Goal: Information Seeking & Learning: Find specific fact

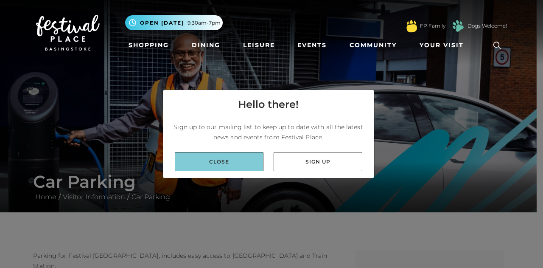
click at [229, 163] on link "Close" at bounding box center [219, 161] width 89 height 19
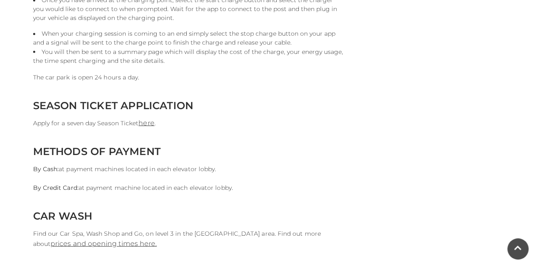
scroll to position [849, 0]
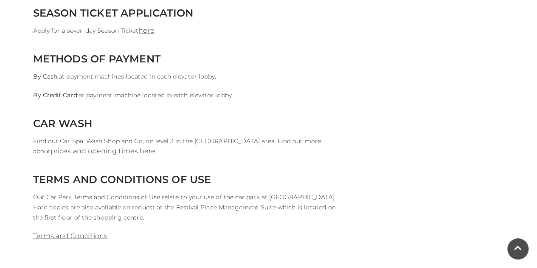
click at [104, 151] on link "prices and opening times here." at bounding box center [103, 151] width 106 height 8
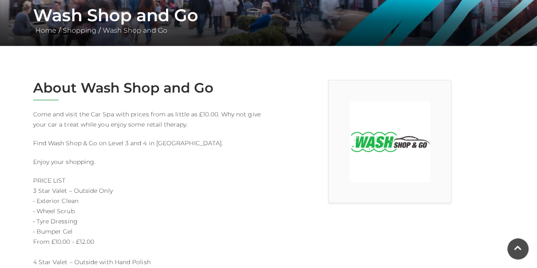
scroll to position [170, 0]
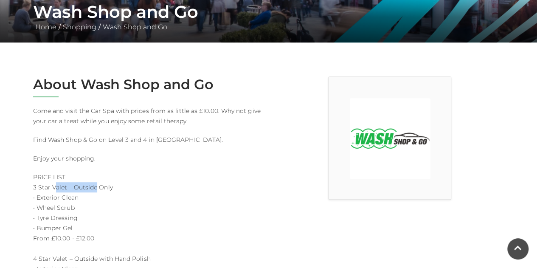
drag, startPoint x: 56, startPoint y: 188, endPoint x: 120, endPoint y: 188, distance: 63.2
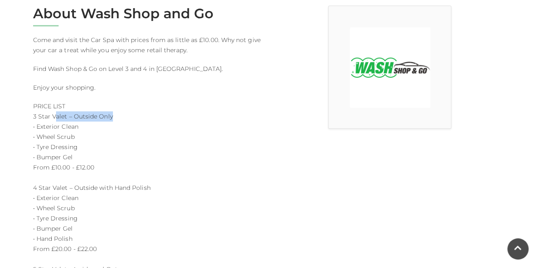
scroll to position [255, 0]
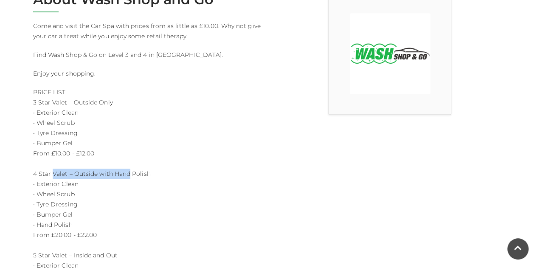
drag, startPoint x: 52, startPoint y: 176, endPoint x: 145, endPoint y: 180, distance: 93.0
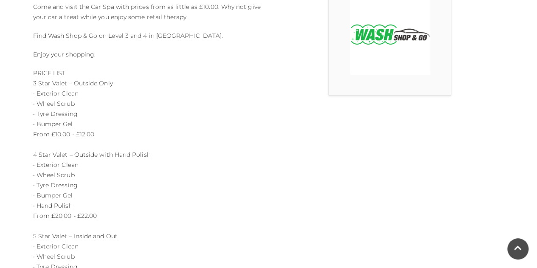
scroll to position [297, 0]
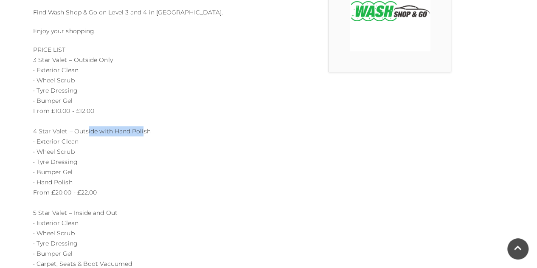
drag, startPoint x: 86, startPoint y: 130, endPoint x: 143, endPoint y: 133, distance: 56.5
click at [143, 133] on p "PRICE LIST 3 Star Valet – Outside Only • Exterior Clean • Wheel Scrub • Tyre Dr…" at bounding box center [147, 254] width 229 height 418
drag, startPoint x: 149, startPoint y: 145, endPoint x: 145, endPoint y: 146, distance: 4.3
click at [149, 146] on p "PRICE LIST 3 Star Valet – Outside Only • Exterior Clean • Wheel Scrub • Tyre Dr…" at bounding box center [147, 254] width 229 height 418
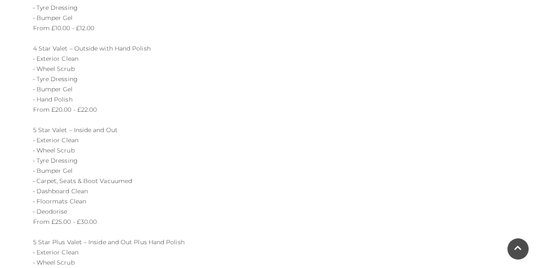
scroll to position [382, 0]
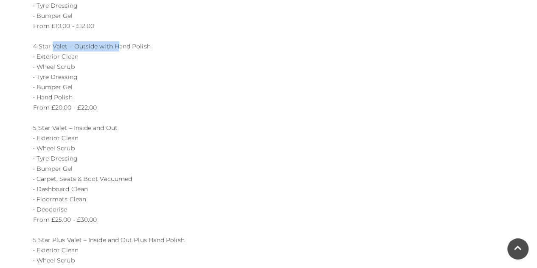
drag, startPoint x: 51, startPoint y: 49, endPoint x: 118, endPoint y: 49, distance: 66.2
click at [118, 49] on p "PRICE LIST 3 Star Valet – Outside Only • Exterior Clean • Wheel Scrub • Tyre Dr…" at bounding box center [147, 169] width 229 height 418
drag, startPoint x: 64, startPoint y: 129, endPoint x: 103, endPoint y: 129, distance: 38.2
click at [103, 129] on p "PRICE LIST 3 Star Valet – Outside Only • Exterior Clean • Wheel Scrub • Tyre Dr…" at bounding box center [147, 169] width 229 height 418
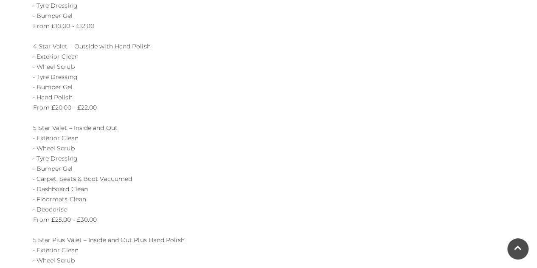
click at [109, 130] on p "PRICE LIST 3 Star Valet – Outside Only • Exterior Clean • Wheel Scrub • Tyre Dr…" at bounding box center [147, 169] width 229 height 418
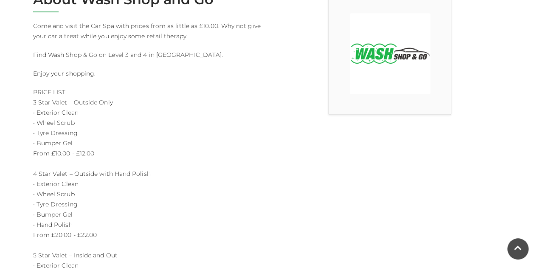
scroll to position [297, 0]
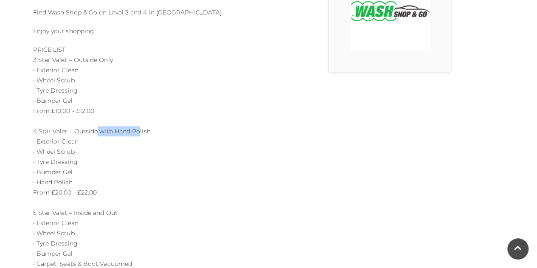
drag, startPoint x: 95, startPoint y: 133, endPoint x: 138, endPoint y: 133, distance: 42.9
click at [138, 132] on p "PRICE LIST 3 Star Valet – Outside Only • Exterior Clean • Wheel Scrub • Tyre Dr…" at bounding box center [147, 254] width 229 height 418
click at [138, 143] on p "PRICE LIST 3 Star Valet – Outside Only • Exterior Clean • Wheel Scrub • Tyre Dr…" at bounding box center [147, 254] width 229 height 418
click at [53, 183] on p "PRICE LIST 3 Star Valet – Outside Only • Exterior Clean • Wheel Scrub • Tyre Dr…" at bounding box center [147, 254] width 229 height 418
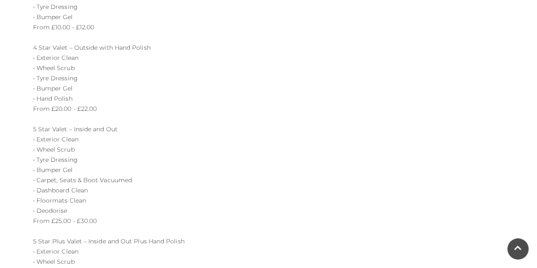
scroll to position [382, 0]
drag, startPoint x: 53, startPoint y: 179, endPoint x: 107, endPoint y: 181, distance: 54.3
click at [106, 181] on p "PRICE LIST 3 Star Valet – Outside Only • Exterior Clean • Wheel Scrub • Tyre Dr…" at bounding box center [147, 169] width 229 height 418
click at [107, 181] on p "PRICE LIST 3 Star Valet – Outside Only • Exterior Clean • Wheel Scrub • Tyre Dr…" at bounding box center [147, 169] width 229 height 418
drag, startPoint x: 39, startPoint y: 125, endPoint x: 99, endPoint y: 129, distance: 59.5
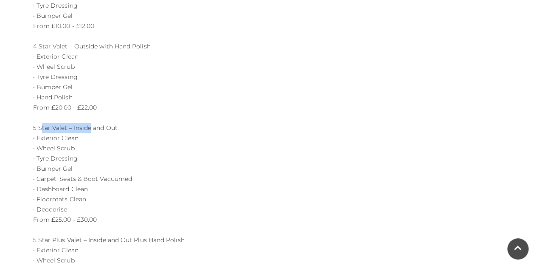
click at [98, 128] on p "PRICE LIST 3 Star Valet – Outside Only • Exterior Clean • Wheel Scrub • Tyre Dr…" at bounding box center [147, 169] width 229 height 418
drag, startPoint x: 105, startPoint y: 135, endPoint x: 83, endPoint y: 158, distance: 32.1
click at [105, 135] on p "PRICE LIST 3 Star Valet – Outside Only • Exterior Clean • Wheel Scrub • Tyre Dr…" at bounding box center [147, 169] width 229 height 418
drag, startPoint x: 56, startPoint y: 217, endPoint x: 79, endPoint y: 219, distance: 23.0
click at [79, 219] on p "PRICE LIST 3 Star Valet – Outside Only • Exterior Clean • Wheel Scrub • Tyre Dr…" at bounding box center [147, 169] width 229 height 418
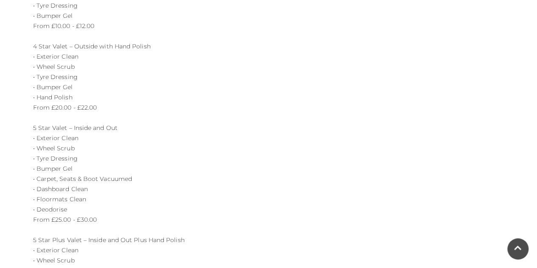
click at [86, 233] on p "PRICE LIST 3 Star Valet – Outside Only • Exterior Clean • Wheel Scrub • Tyre Dr…" at bounding box center [147, 169] width 229 height 418
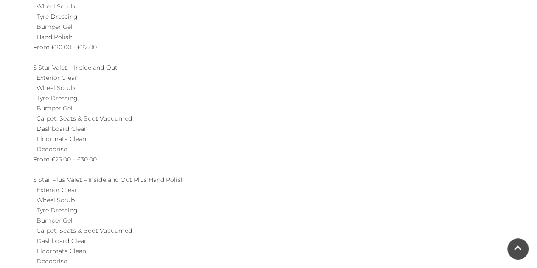
scroll to position [424, 0]
